Goal: Find specific page/section: Find specific page/section

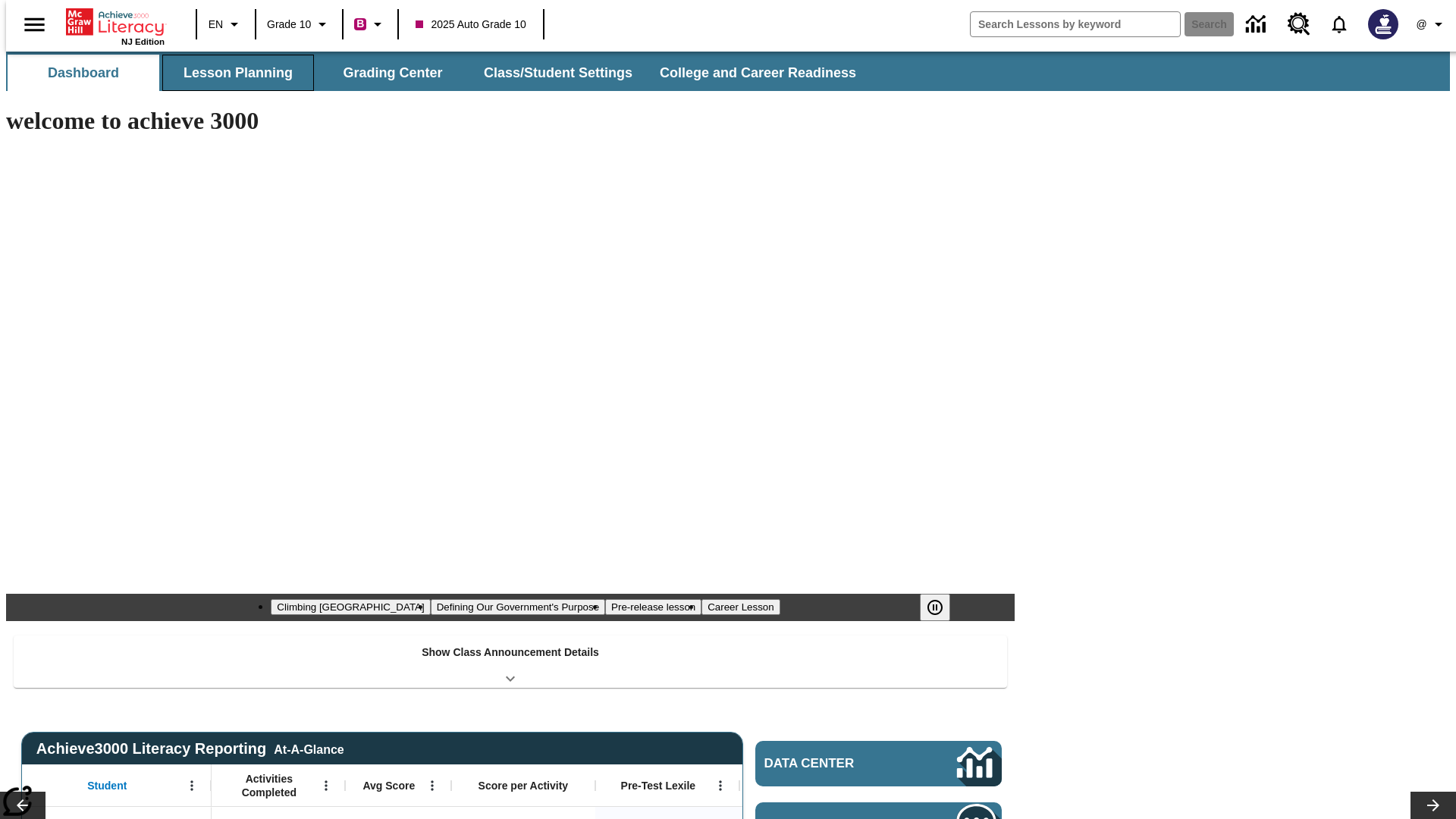
click at [232, 73] on button "Lesson Planning" at bounding box center [238, 73] width 152 height 37
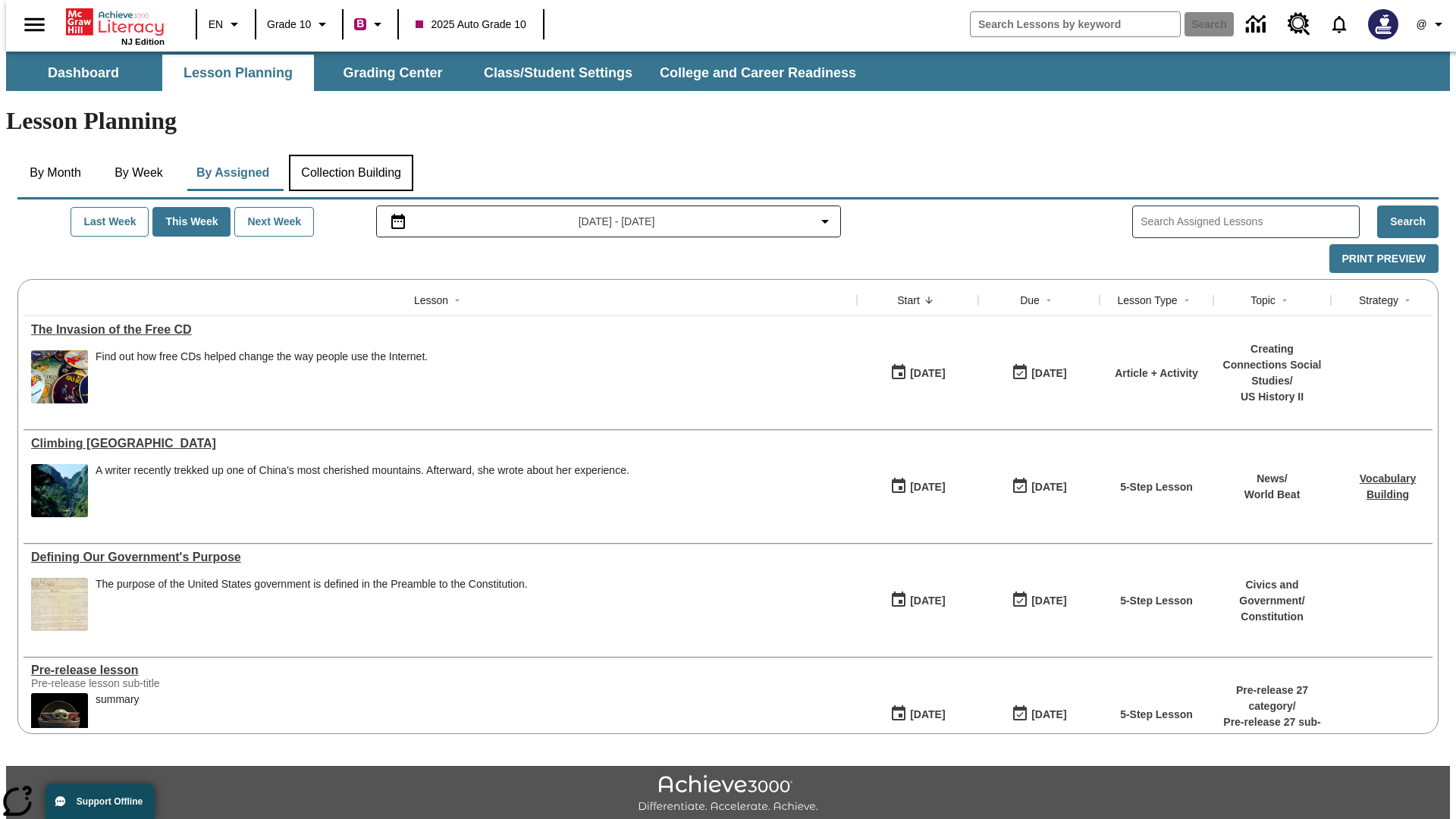
click at [350, 155] on button "Collection Building" at bounding box center [351, 173] width 124 height 37
